Goal: Task Accomplishment & Management: Use online tool/utility

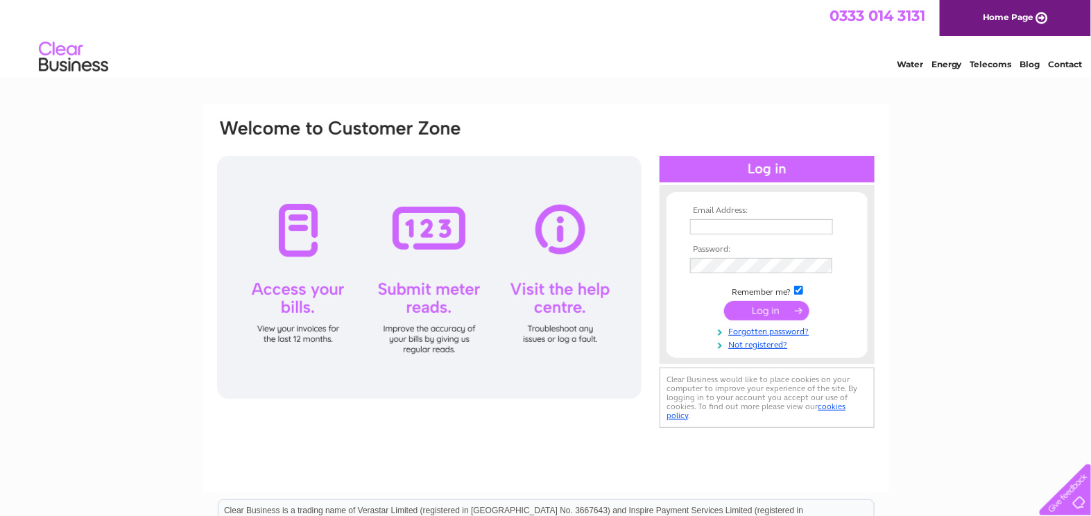
type input "[PERSON_NAME][EMAIL_ADDRESS][DOMAIN_NAME]"
click at [782, 312] on input "submit" at bounding box center [766, 310] width 85 height 19
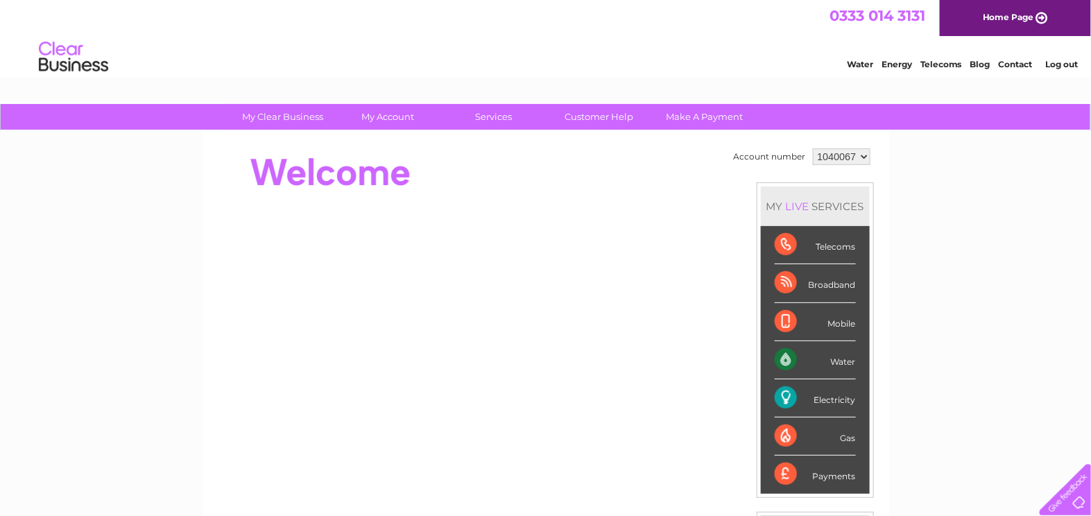
click at [834, 388] on div "Electricity" at bounding box center [815, 398] width 81 height 38
click at [812, 399] on div "Electricity" at bounding box center [815, 398] width 81 height 38
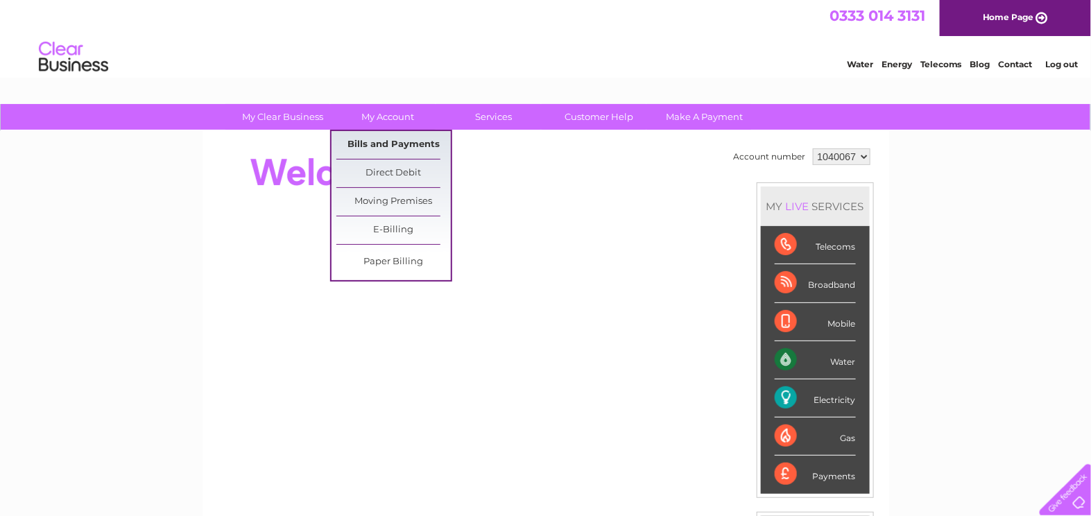
click at [381, 142] on link "Bills and Payments" at bounding box center [393, 145] width 114 height 28
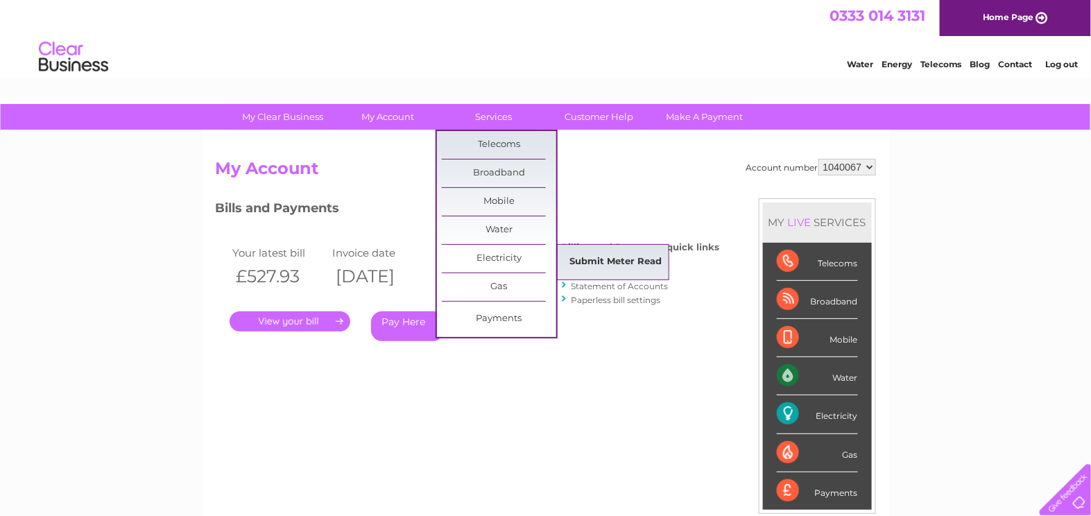
click at [581, 259] on link "Submit Meter Read" at bounding box center [615, 262] width 114 height 28
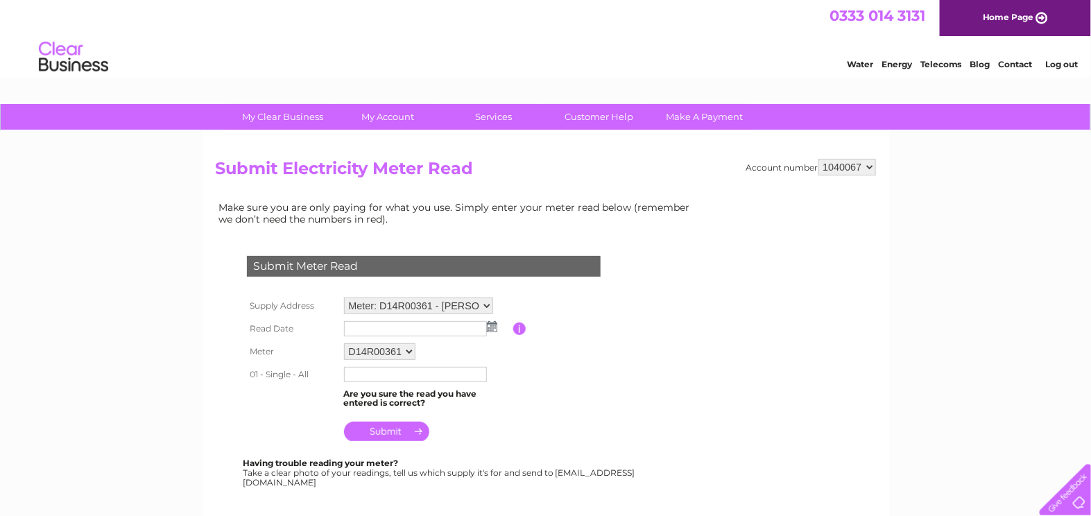
click at [396, 325] on input "text" at bounding box center [415, 328] width 143 height 15
click at [490, 329] on img at bounding box center [492, 326] width 10 height 11
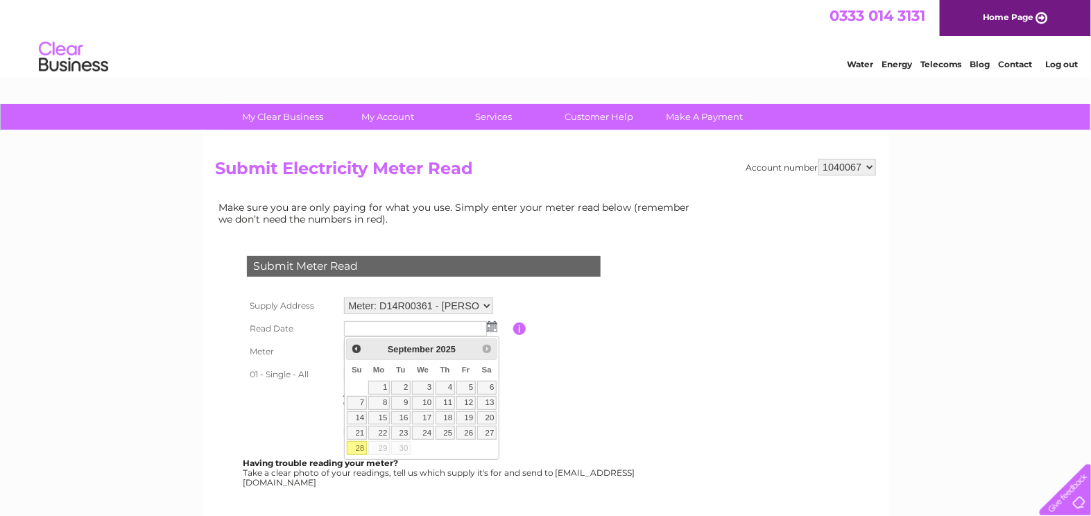
click at [360, 443] on link "28" at bounding box center [356, 448] width 19 height 14
type input "2025/09/28"
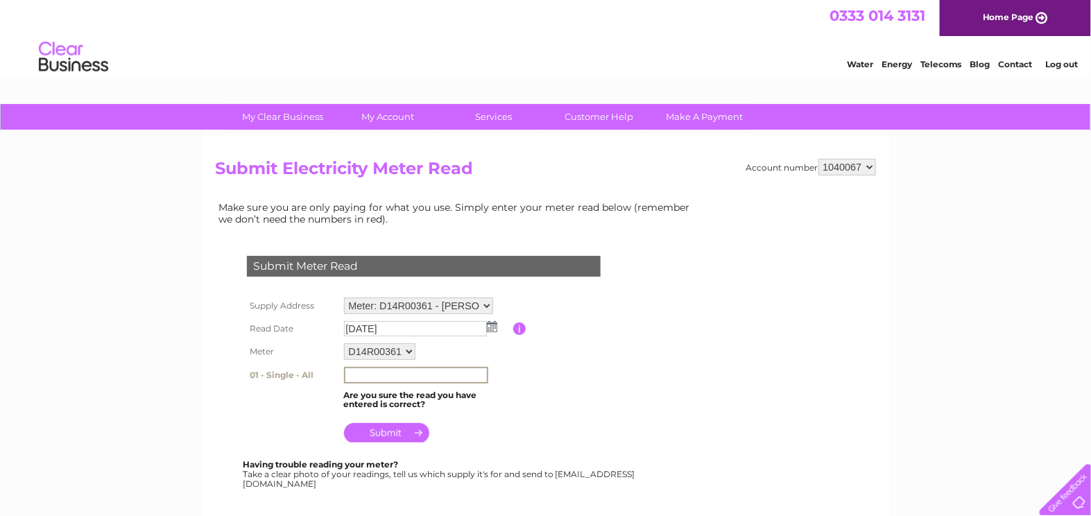
click at [359, 376] on input "text" at bounding box center [416, 375] width 144 height 17
type input "84733"
click at [388, 436] on input "submit" at bounding box center [386, 431] width 85 height 19
